Goal: Browse casually: Explore the website without a specific task or goal

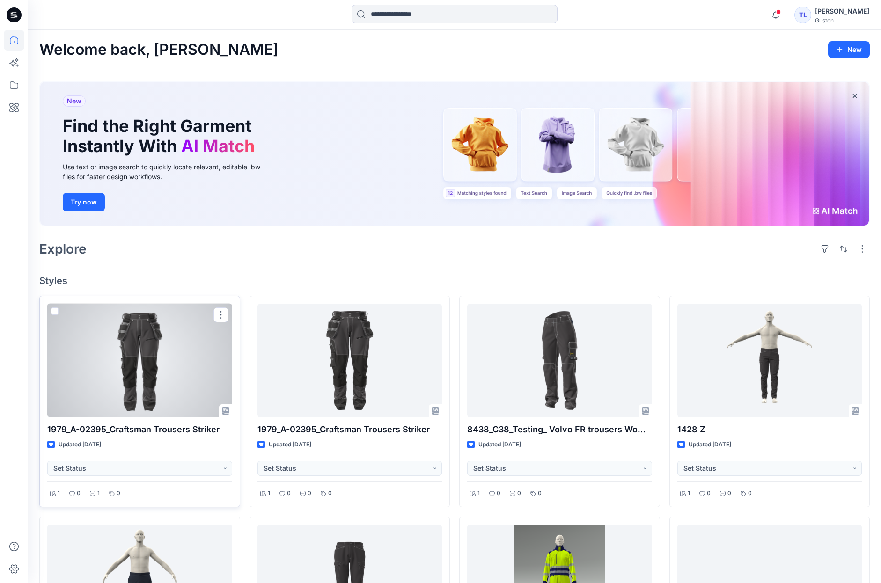
click at [126, 398] on div at bounding box center [139, 361] width 185 height 114
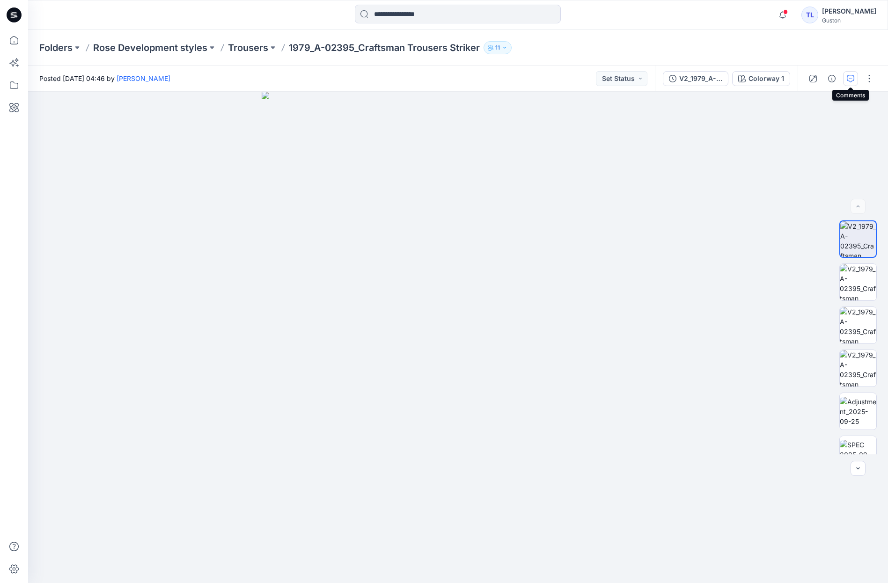
click at [856, 84] on button "button" at bounding box center [850, 78] width 15 height 15
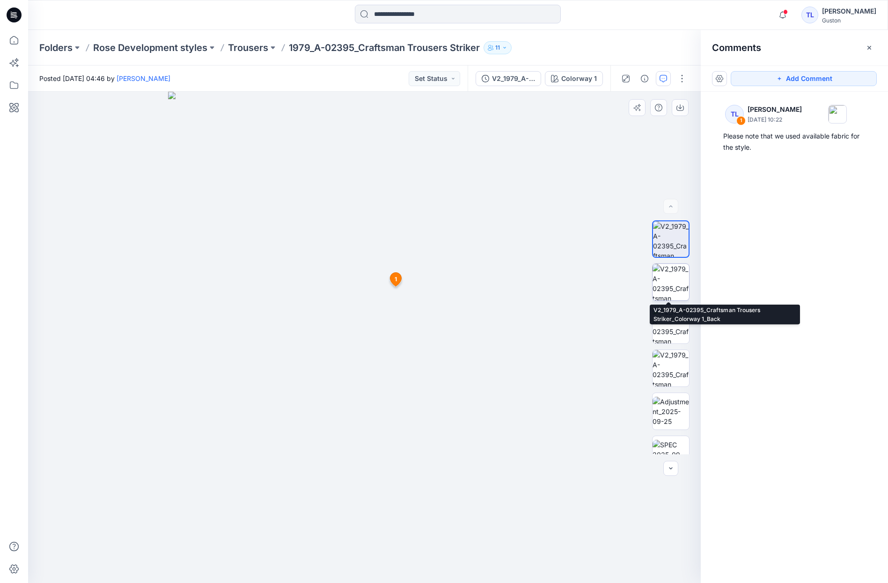
click at [669, 290] on img at bounding box center [671, 282] width 37 height 37
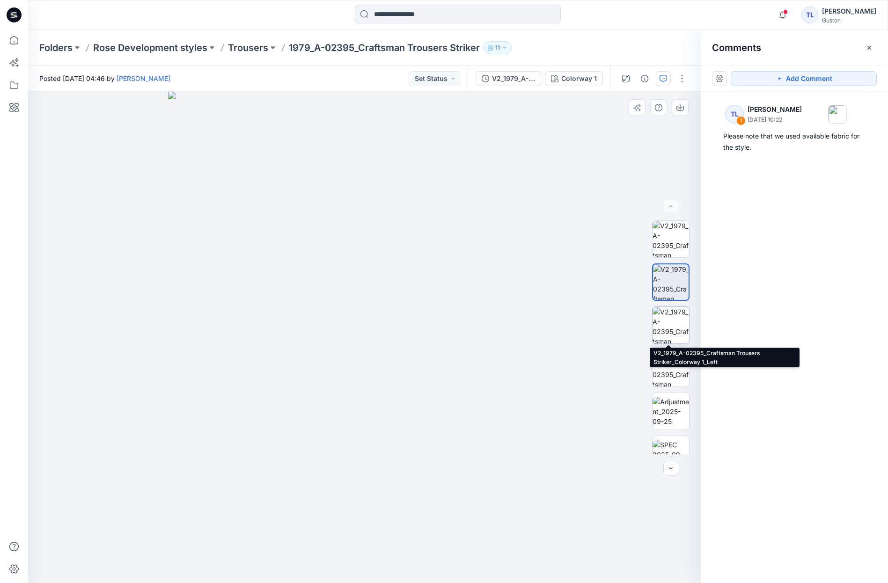
click at [674, 320] on img at bounding box center [671, 325] width 37 height 37
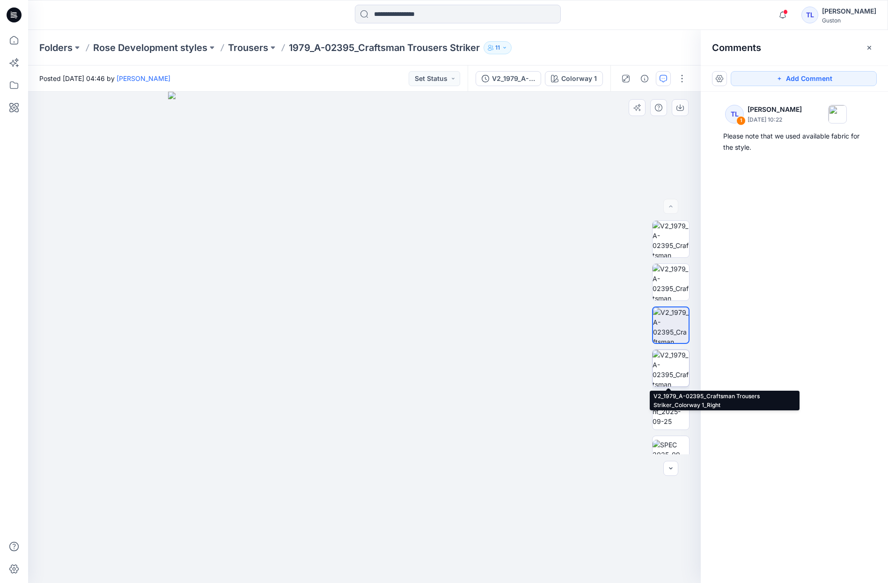
click at [683, 379] on img at bounding box center [671, 368] width 37 height 37
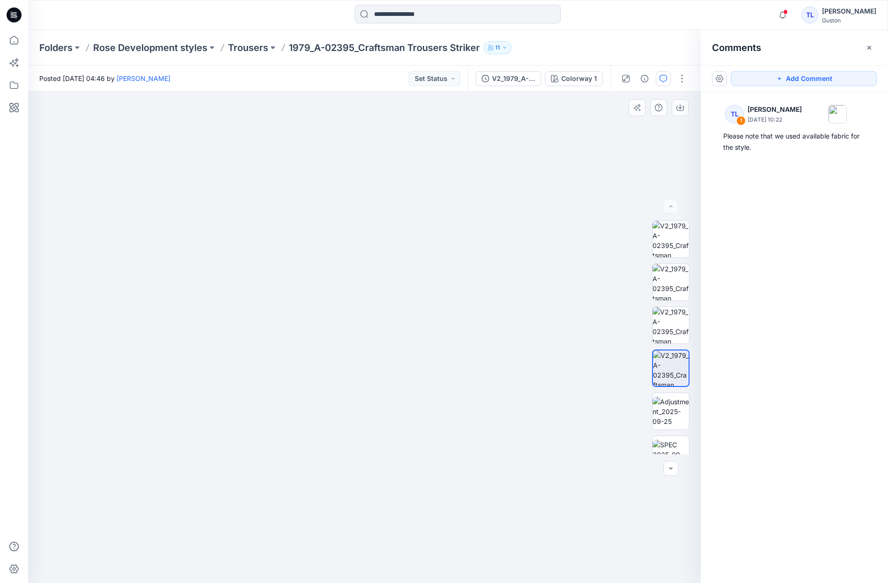
drag, startPoint x: 430, startPoint y: 334, endPoint x: 429, endPoint y: 381, distance: 46.4
click at [429, 381] on img at bounding box center [364, 208] width 870 height 751
